Goal: Task Accomplishment & Management: Manage account settings

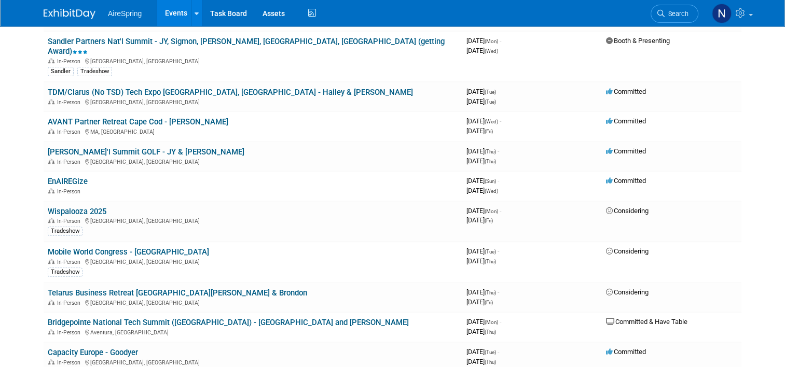
click at [160, 318] on link "Bridgepointe National Tech Summit ([GEOGRAPHIC_DATA]) - [GEOGRAPHIC_DATA] and […" at bounding box center [228, 322] width 361 height 9
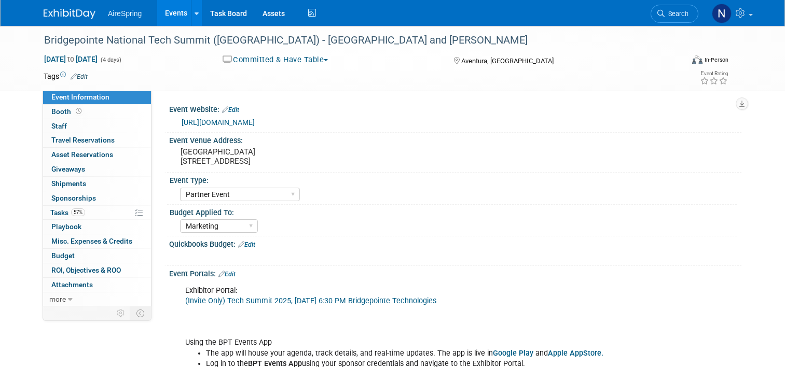
select select "Partner Event"
select select "Marketing"
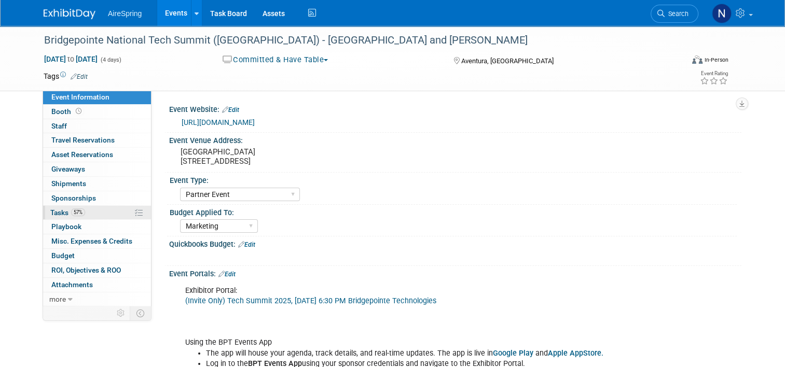
click at [92, 214] on link "57% Tasks 57%" at bounding box center [97, 213] width 108 height 14
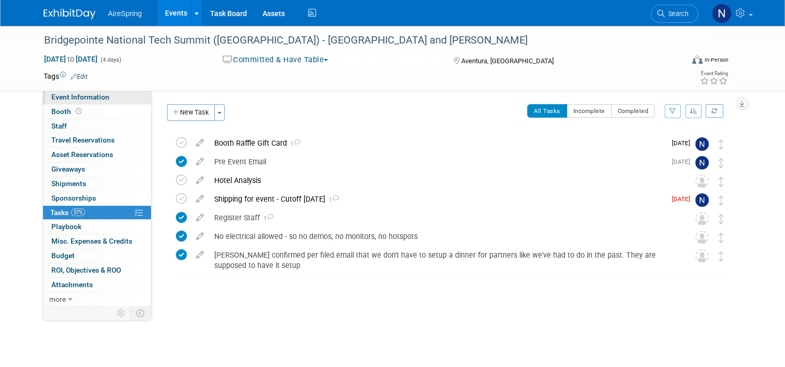
click at [105, 97] on link "Event Information" at bounding box center [97, 97] width 108 height 14
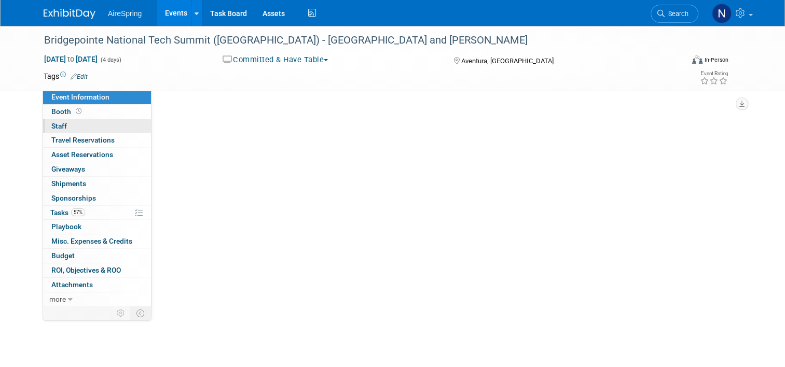
select select "Partner Event"
select select "Marketing"
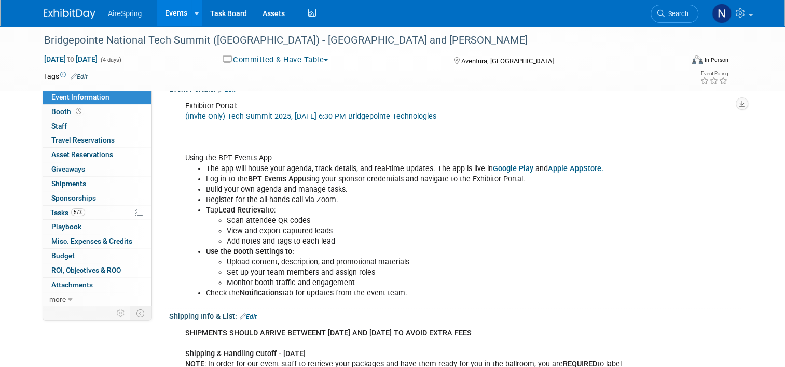
scroll to position [104, 0]
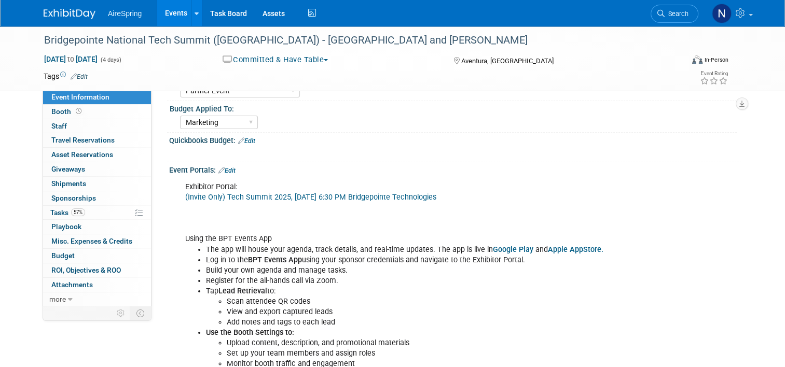
click at [238, 194] on link "(Invite Only) Tech Summit 2025, [DATE] 6:30 PM Bridgepointe Technologies" at bounding box center [310, 197] width 251 height 9
